Goal: Task Accomplishment & Management: Use online tool/utility

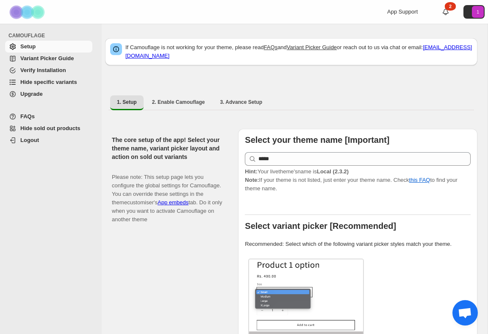
click at [60, 80] on span "Hide specific variants" at bounding box center [48, 82] width 57 height 6
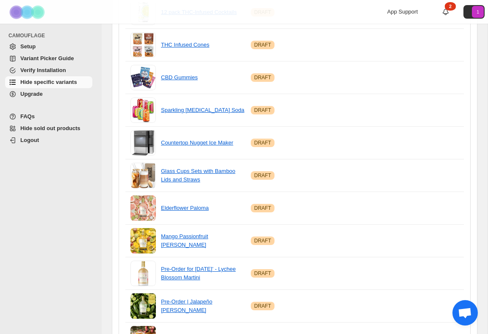
scroll to position [601, 0]
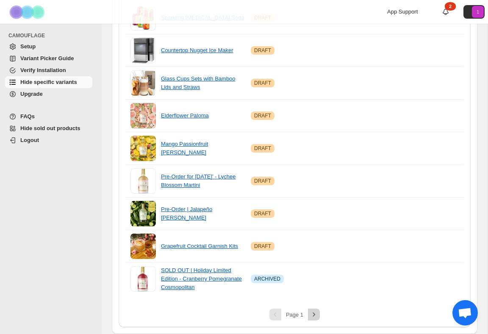
click at [315, 317] on icon "Next" at bounding box center [314, 314] width 8 height 8
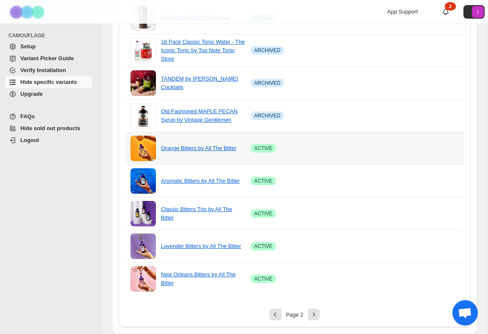
scroll to position [0, 0]
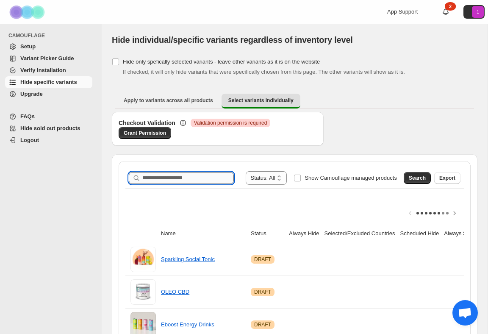
click at [188, 178] on input "Search product name" at bounding box center [188, 178] width 92 height 12
type input "*****"
click at [414, 176] on span "Search" at bounding box center [417, 178] width 17 height 7
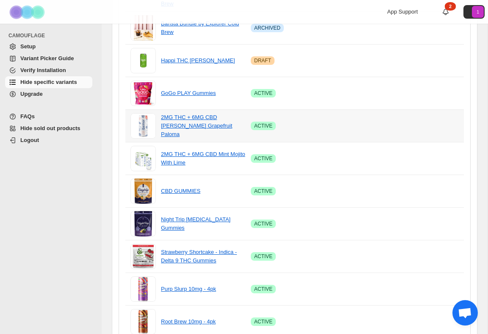
scroll to position [626, 0]
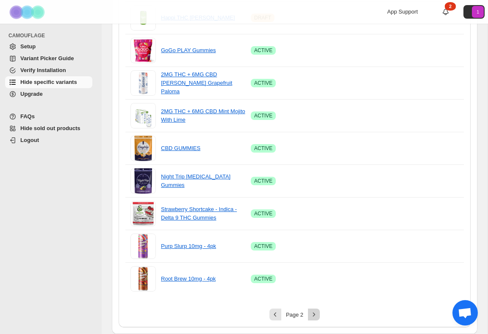
click at [314, 317] on icon "Next" at bounding box center [314, 314] width 8 height 8
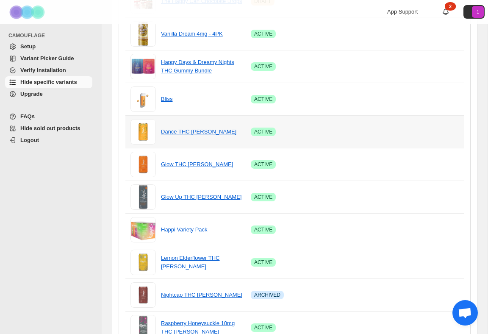
scroll to position [0, 79]
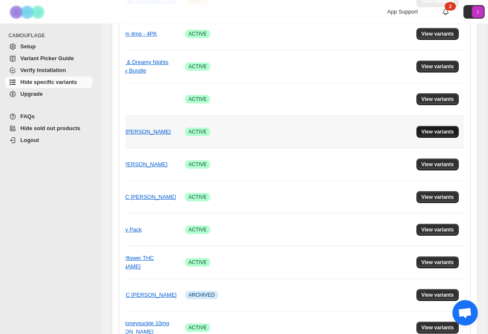
click at [436, 133] on span "View variants" at bounding box center [438, 131] width 33 height 7
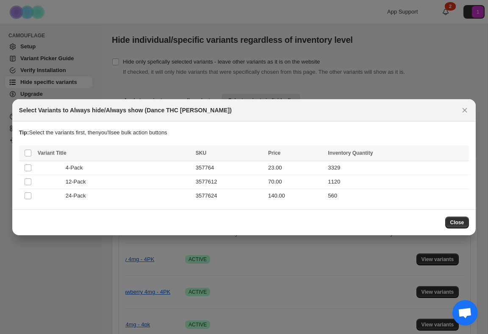
scroll to position [454, 0]
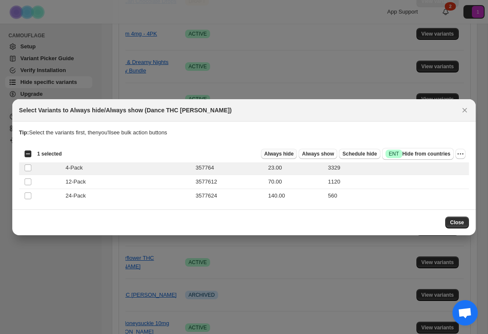
click at [276, 152] on span "Always hide" at bounding box center [279, 153] width 29 height 7
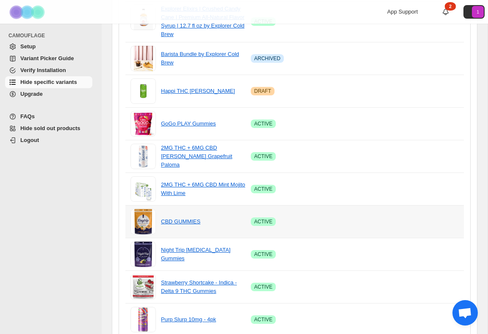
scroll to position [626, 0]
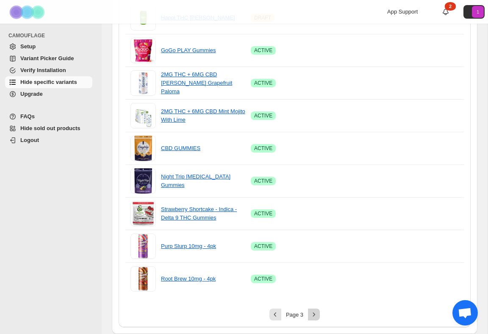
click at [315, 315] on icon "Next" at bounding box center [314, 314] width 8 height 8
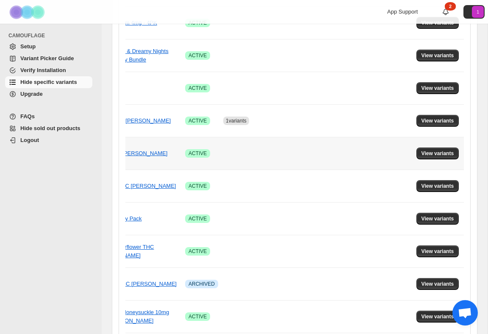
scroll to position [0, 79]
click at [431, 154] on span "View variants" at bounding box center [438, 153] width 33 height 7
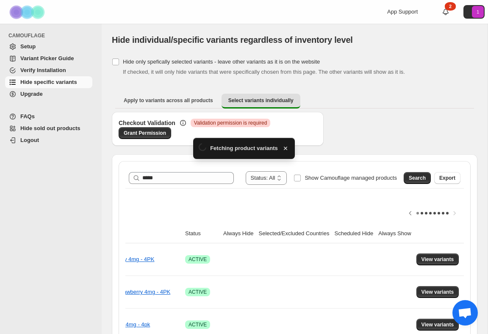
scroll to position [465, 0]
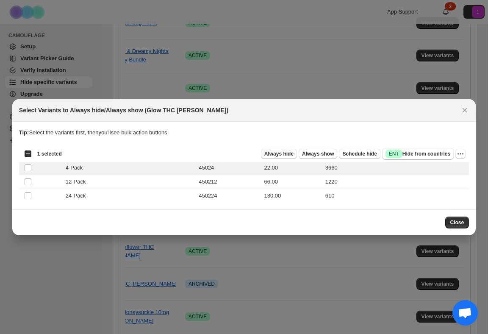
click at [287, 156] on span "Always hide" at bounding box center [279, 153] width 29 height 7
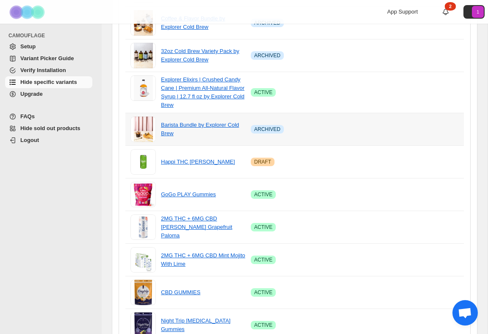
scroll to position [626, 0]
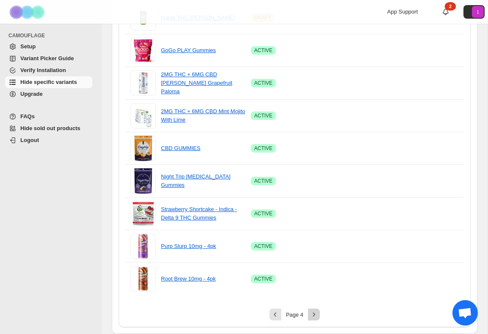
click at [316, 315] on icon "Next" at bounding box center [314, 314] width 8 height 8
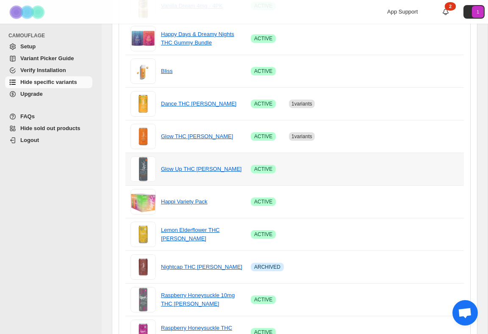
scroll to position [0, 79]
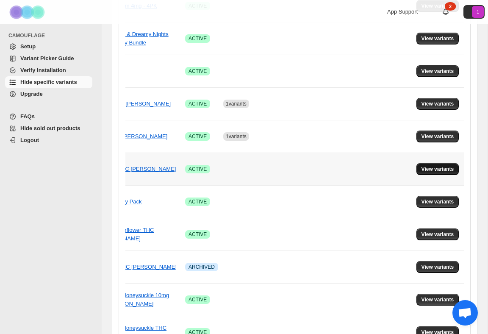
click at [435, 173] on button "View variants" at bounding box center [438, 169] width 43 height 12
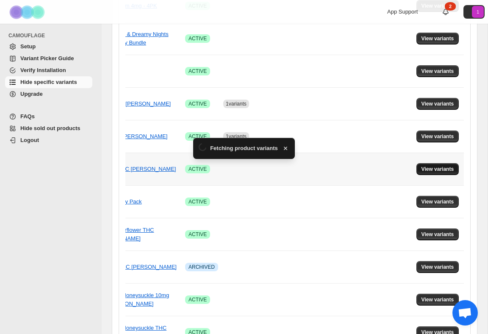
scroll to position [0, 0]
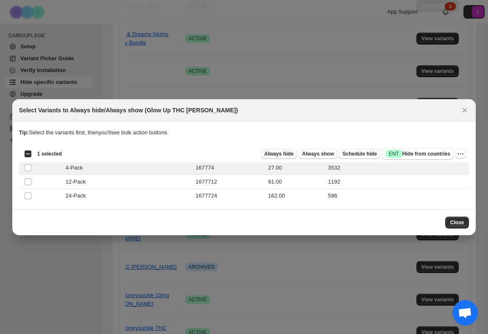
click at [276, 153] on span "Always hide" at bounding box center [279, 153] width 29 height 7
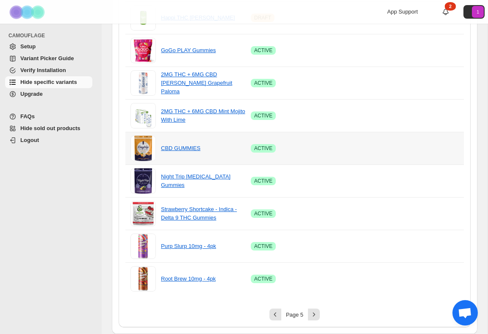
scroll to position [626, 0]
click at [313, 314] on icon "Next" at bounding box center [314, 314] width 8 height 8
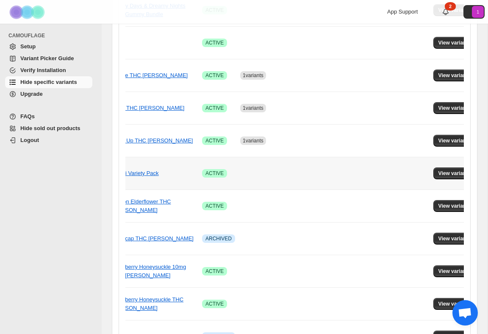
scroll to position [0, 79]
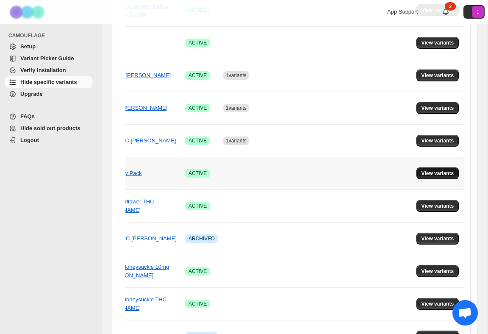
click at [440, 174] on span "View variants" at bounding box center [438, 173] width 33 height 7
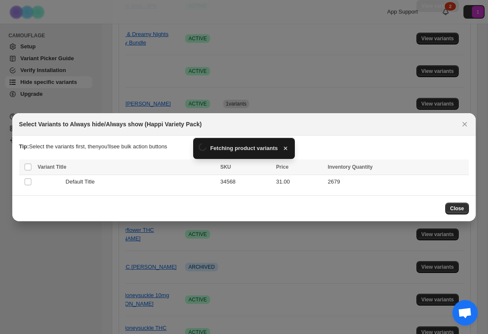
scroll to position [510, 0]
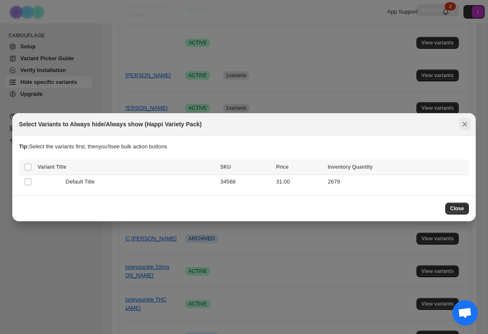
click at [467, 125] on icon "Close" at bounding box center [465, 124] width 8 height 8
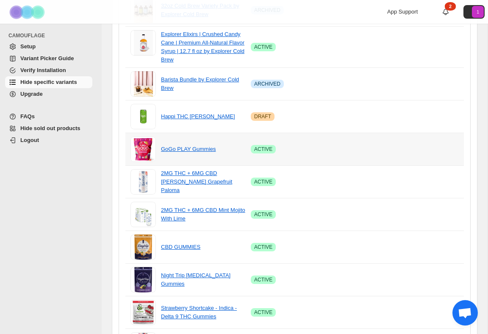
scroll to position [626, 0]
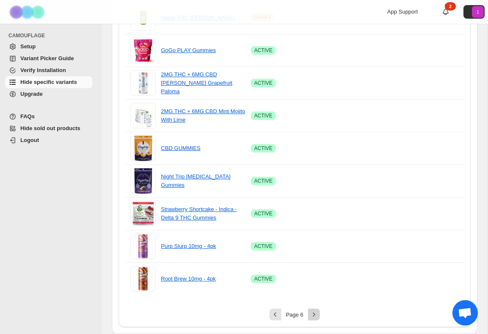
click at [315, 316] on icon "Next" at bounding box center [314, 314] width 8 height 8
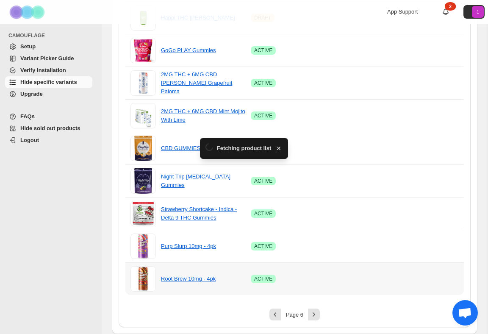
scroll to position [0, 0]
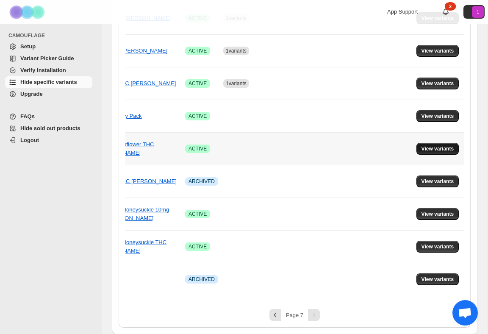
click at [453, 150] on span "View variants" at bounding box center [438, 148] width 33 height 7
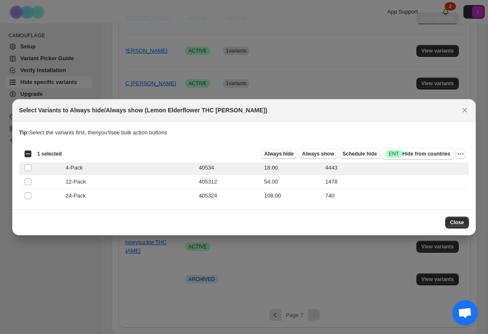
click at [282, 156] on span "Always hide" at bounding box center [279, 153] width 29 height 7
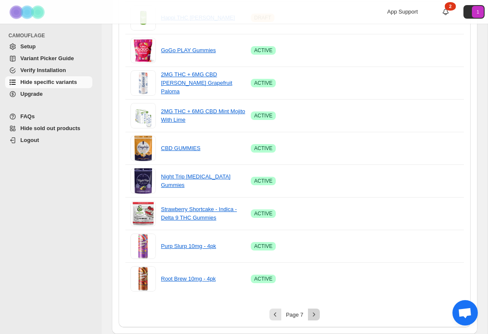
click at [315, 318] on icon "Next" at bounding box center [314, 314] width 8 height 8
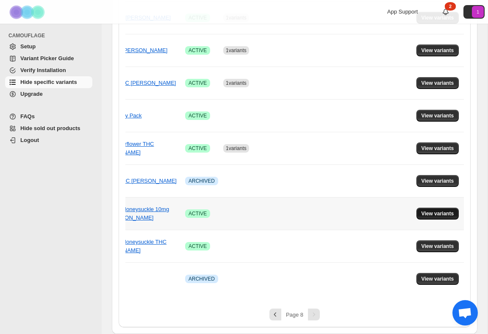
click at [427, 212] on span "View variants" at bounding box center [438, 213] width 33 height 7
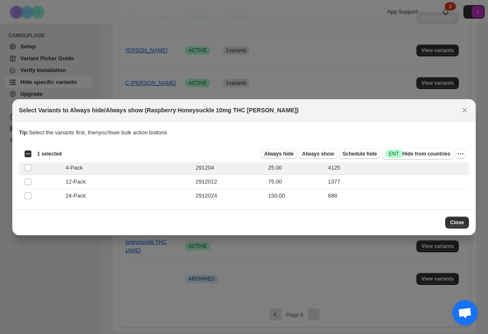
click at [281, 154] on span "Always hide" at bounding box center [279, 153] width 29 height 7
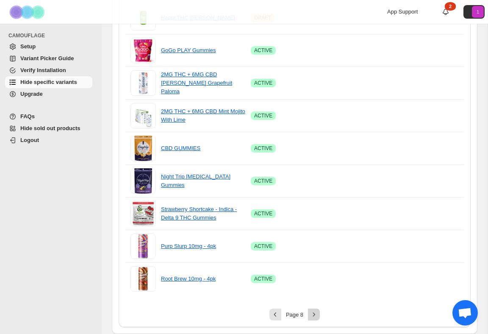
click at [311, 315] on icon "Next" at bounding box center [314, 314] width 8 height 8
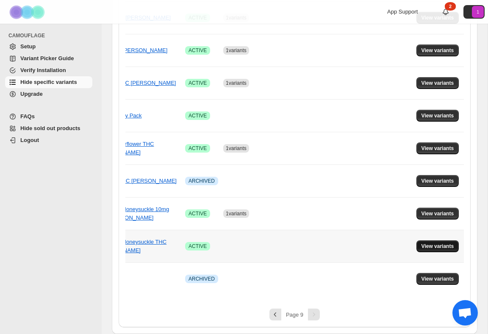
click at [424, 249] on span "View variants" at bounding box center [438, 246] width 33 height 7
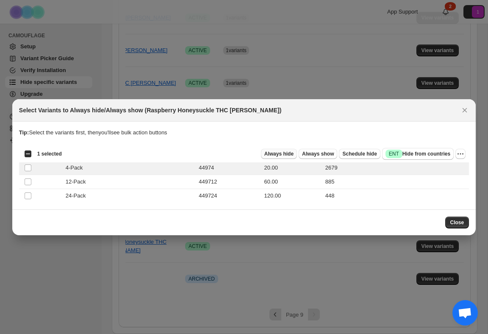
click at [286, 156] on span "Always hide" at bounding box center [279, 153] width 29 height 7
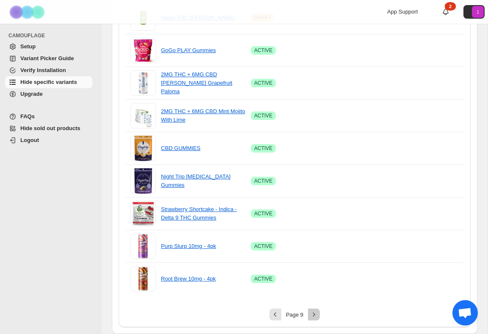
click at [314, 316] on icon "Next" at bounding box center [314, 314] width 8 height 8
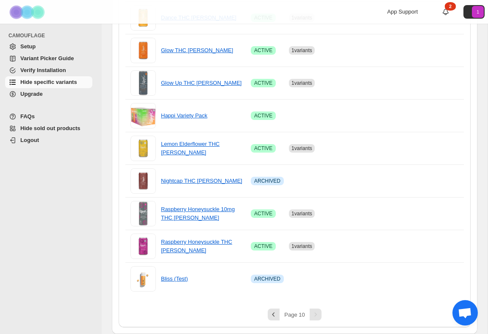
click at [311, 314] on div "Pagination" at bounding box center [316, 315] width 12 height 12
